Goal: Information Seeking & Learning: Learn about a topic

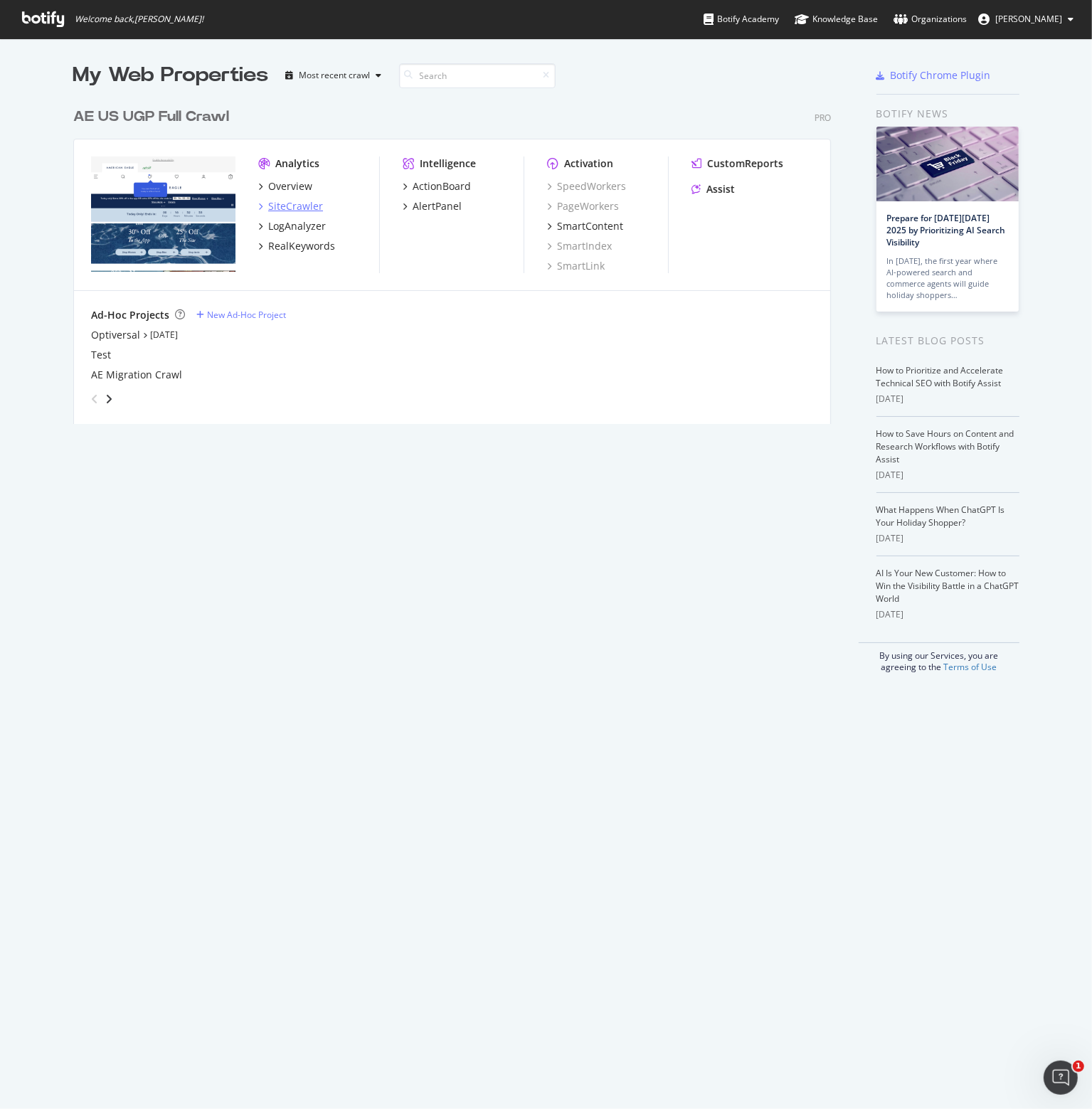
click at [282, 206] on div "SiteCrawler" at bounding box center [295, 206] width 55 height 14
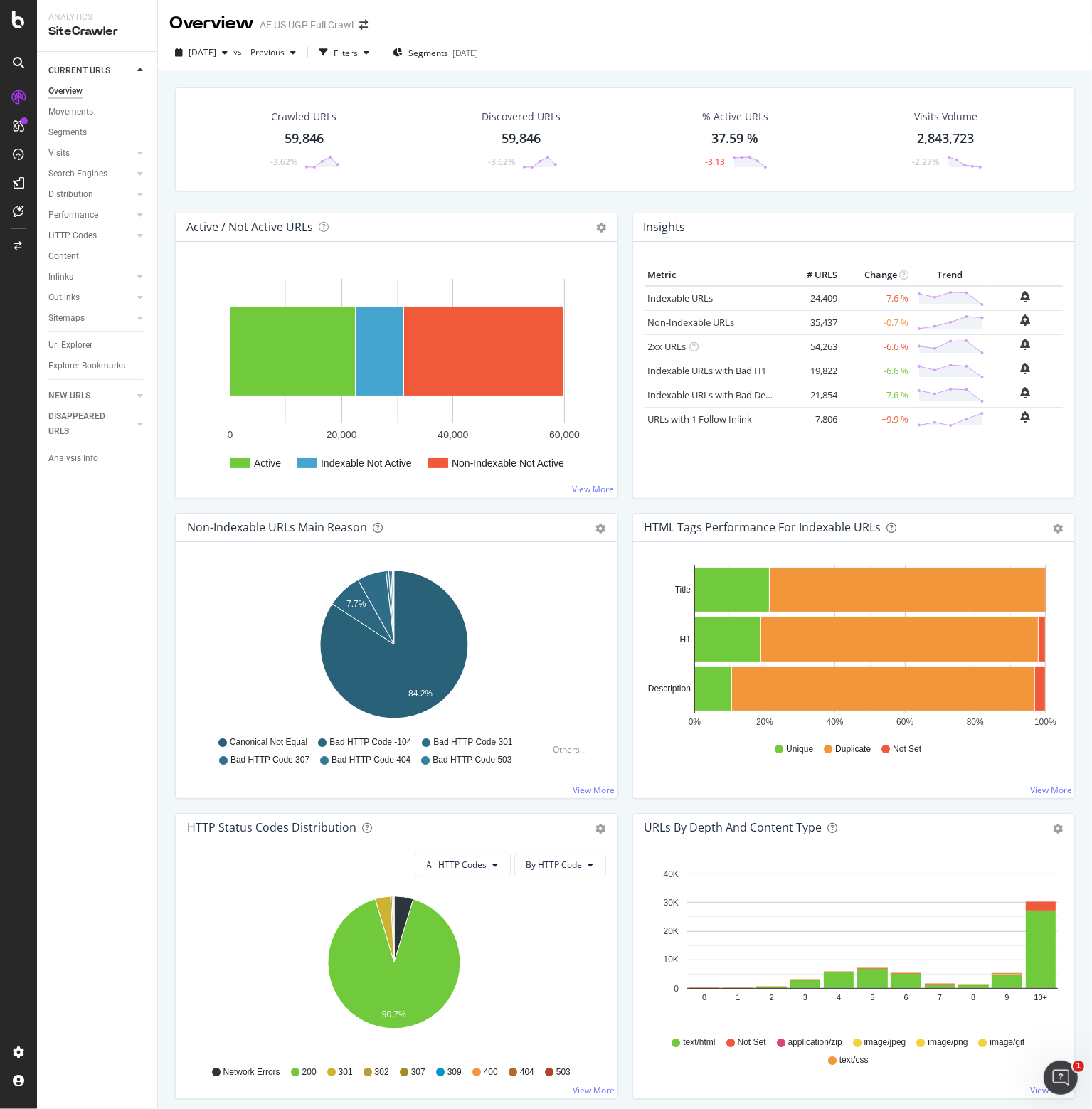
drag, startPoint x: 60, startPoint y: 113, endPoint x: 345, endPoint y: 297, distance: 339.2
click at [60, 113] on div "Movements" at bounding box center [71, 112] width 45 height 15
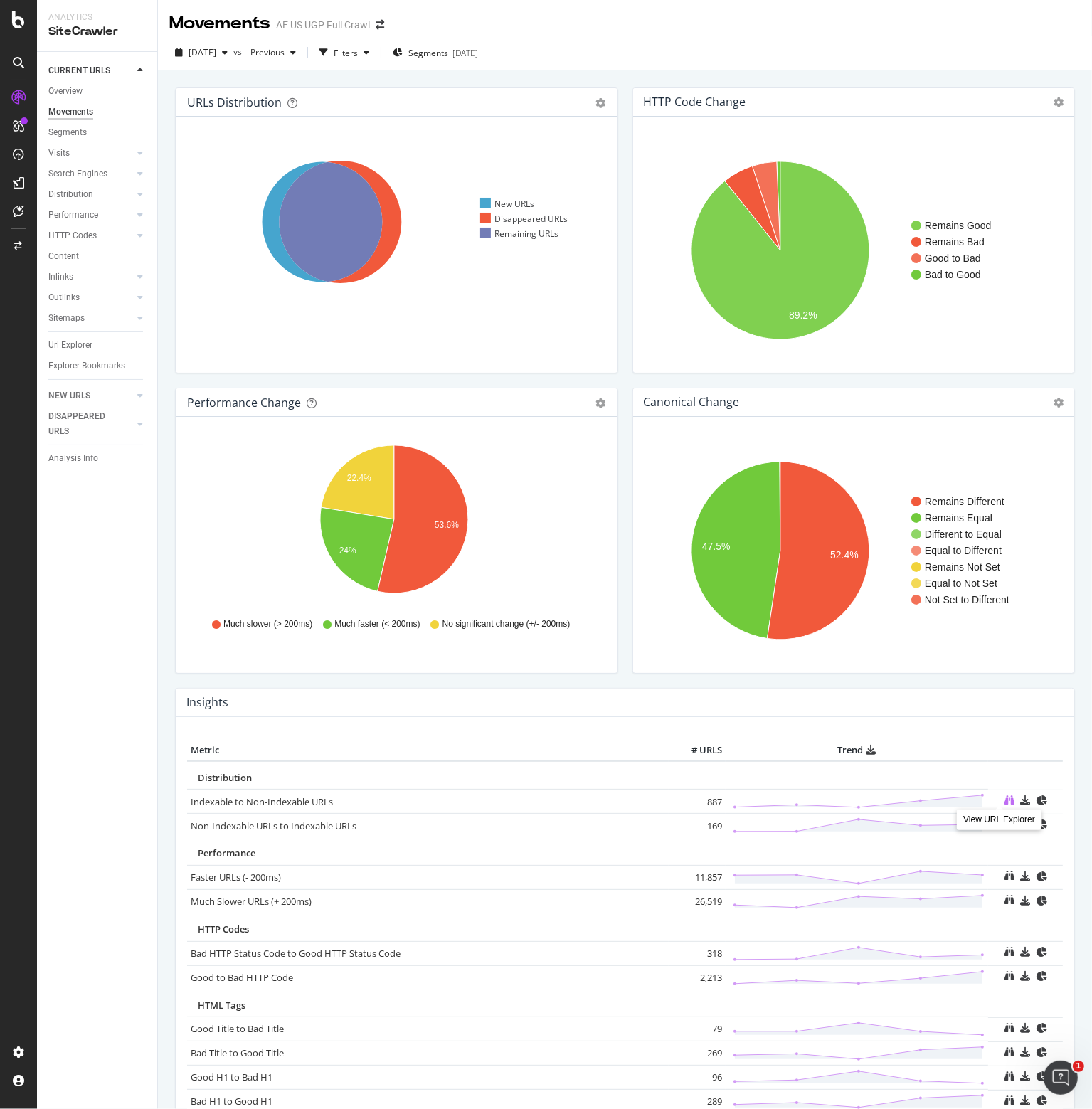
click at [1004, 796] on icon at bounding box center [1009, 800] width 10 height 10
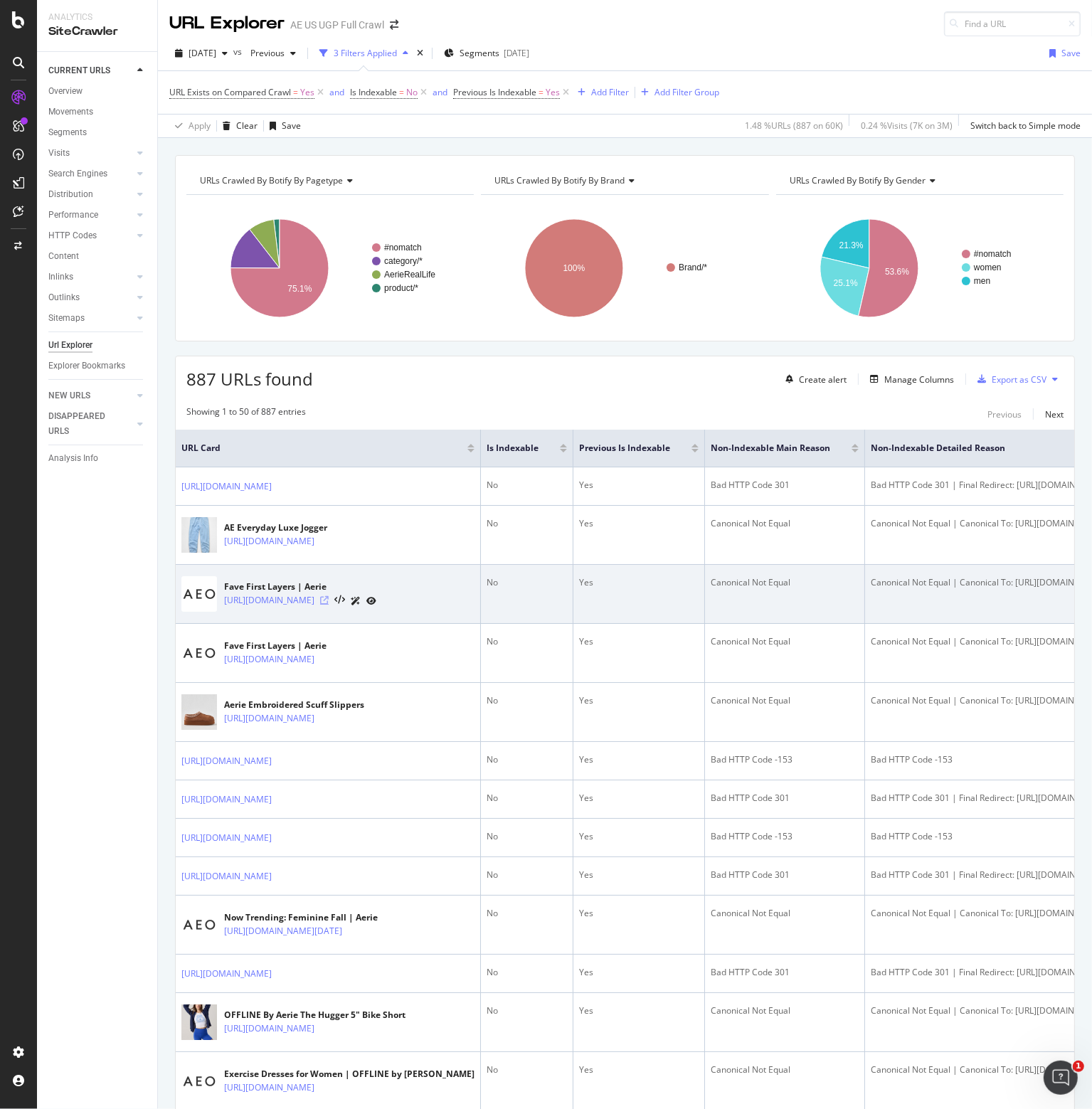
click at [329, 605] on icon at bounding box center [324, 600] width 8 height 8
